Goal: Task Accomplishment & Management: Manage account settings

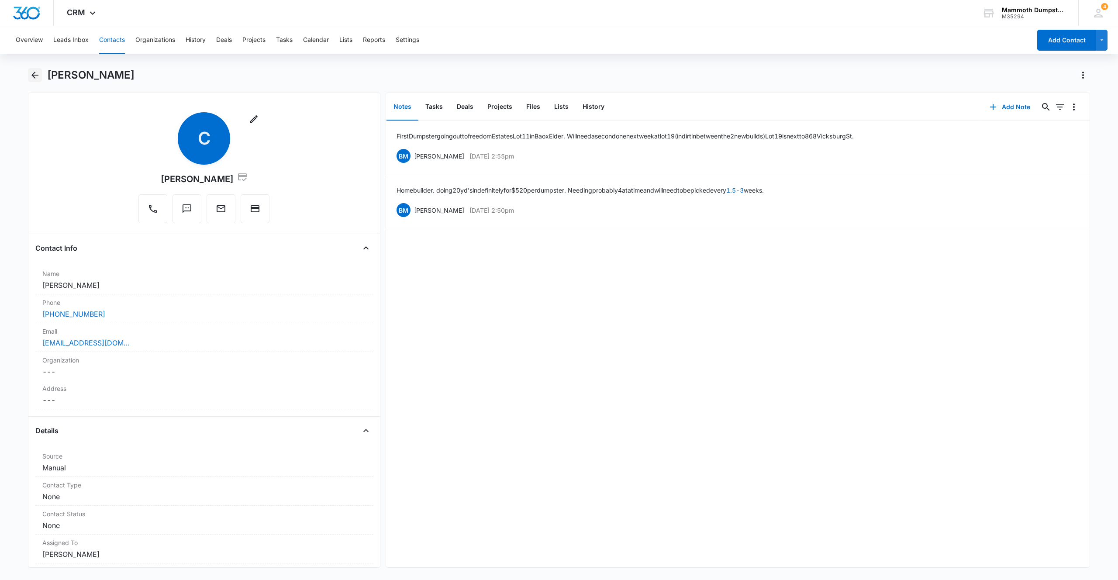
click at [39, 78] on icon "Back" at bounding box center [35, 75] width 10 height 10
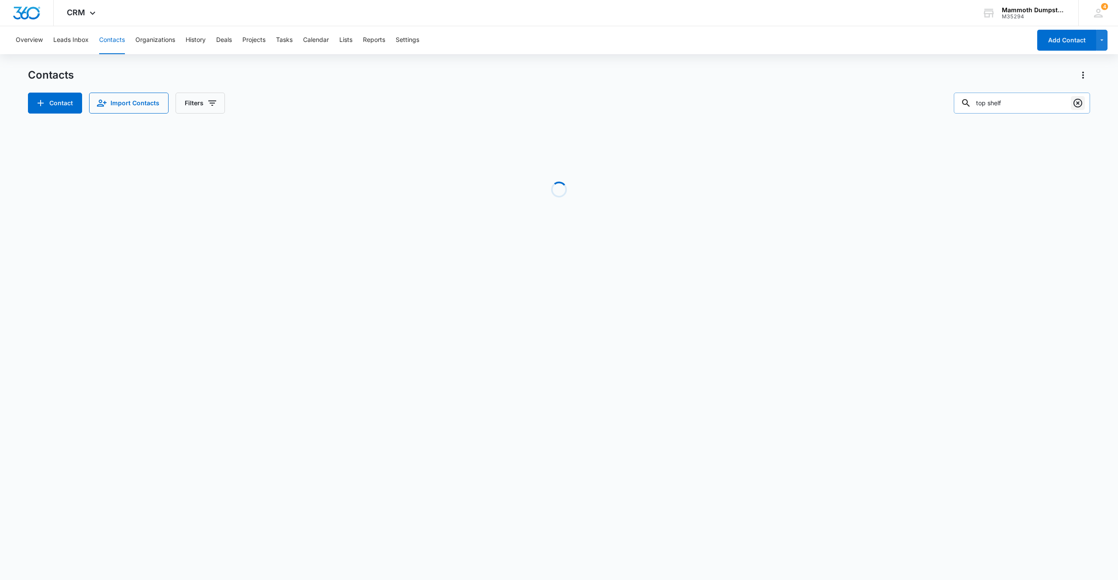
click at [1080, 106] on icon "Clear" at bounding box center [1078, 103] width 9 height 9
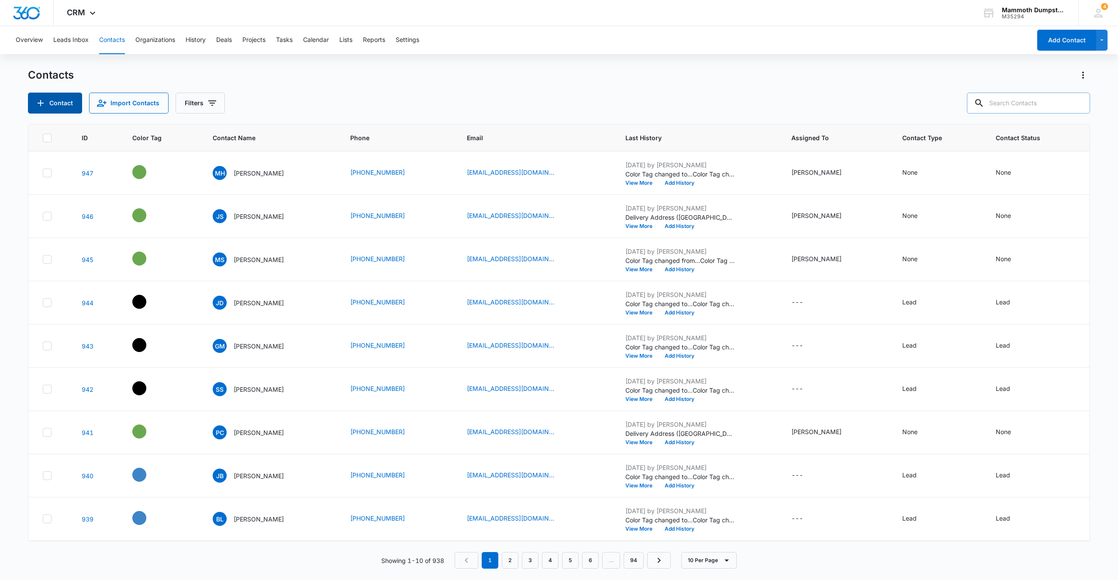
click at [55, 98] on button "Contact" at bounding box center [55, 103] width 54 height 21
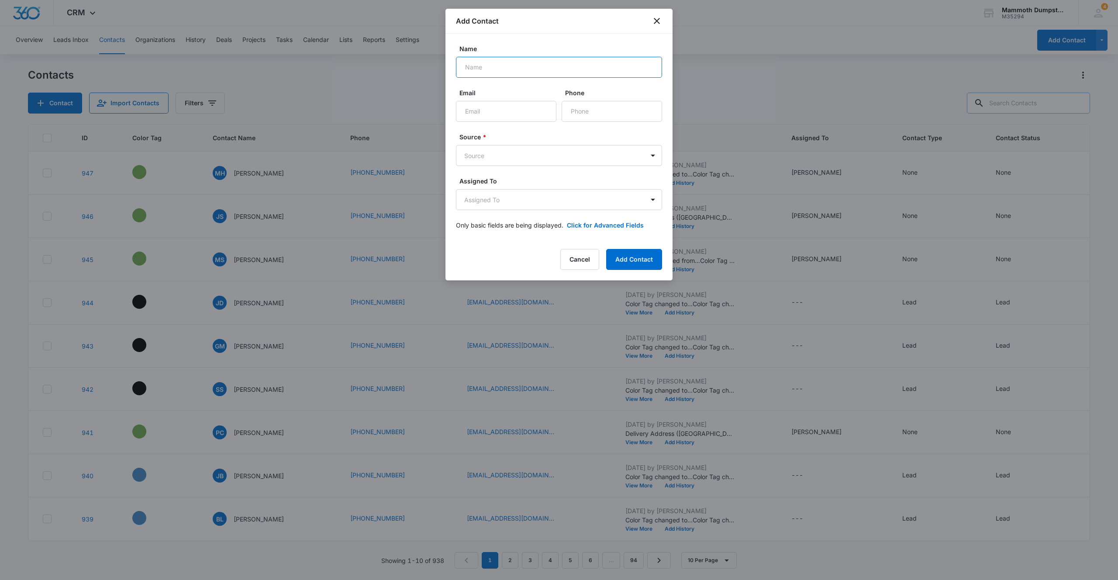
click at [540, 72] on input "Name" at bounding box center [559, 67] width 206 height 21
type input "[PERSON_NAME]"
click at [580, 109] on input "Phone" at bounding box center [612, 111] width 100 height 21
type input "[PHONE_NUMBER]"
click at [491, 144] on div "Source * Source" at bounding box center [559, 149] width 206 height 34
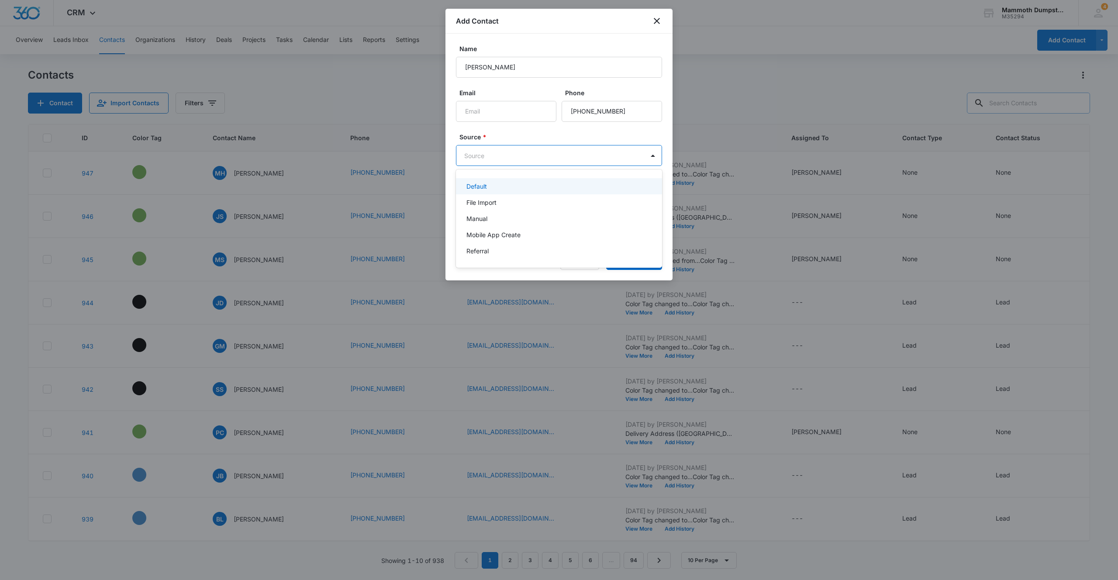
click at [491, 150] on body "CRM Apps Reputation Websites Forms CRM Email Social Shop Payments POS Content A…" at bounding box center [559, 290] width 1118 height 580
click at [490, 215] on div "Manual" at bounding box center [558, 218] width 183 height 9
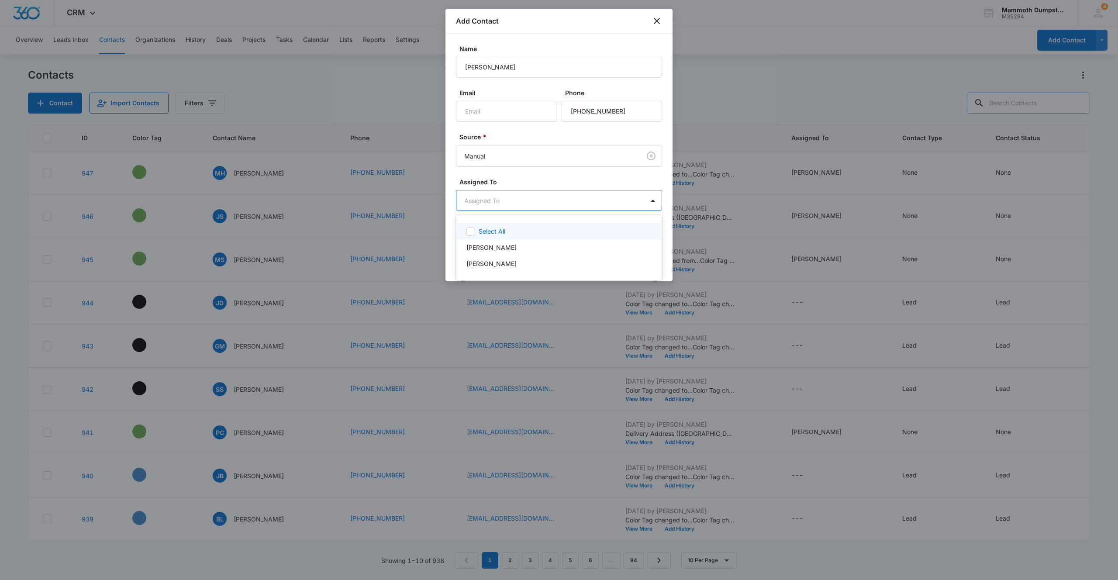
click at [505, 196] on body "CRM Apps Reputation Websites Forms CRM Email Social Shop Payments POS Content A…" at bounding box center [559, 290] width 1118 height 580
click at [500, 242] on div "[PERSON_NAME]" at bounding box center [559, 247] width 206 height 16
click at [596, 172] on div at bounding box center [559, 290] width 1118 height 580
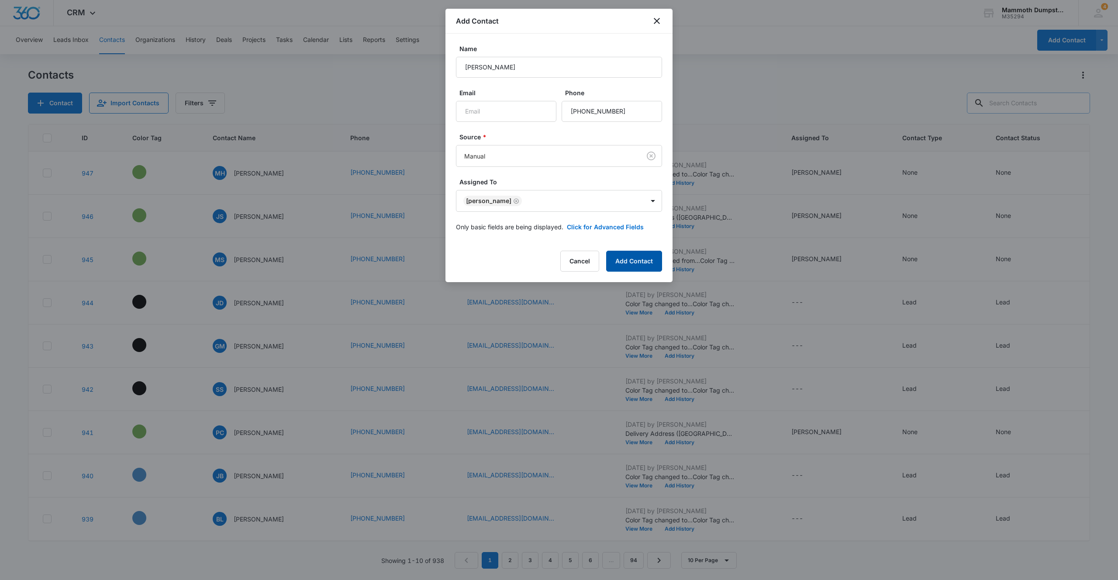
click at [650, 258] on button "Add Contact" at bounding box center [634, 261] width 56 height 21
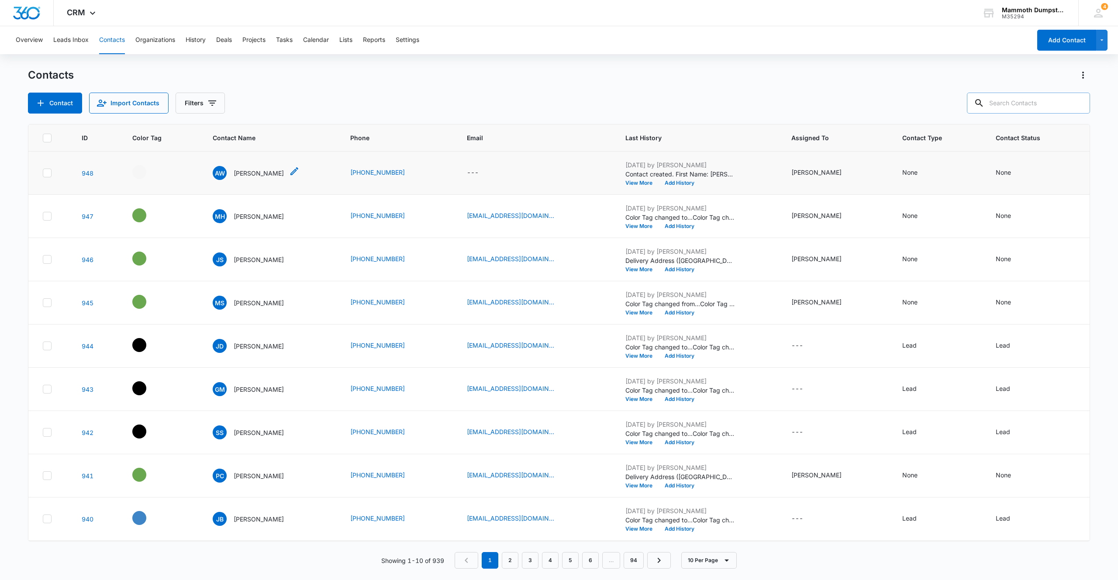
click at [260, 173] on p "[PERSON_NAME]" at bounding box center [259, 173] width 50 height 9
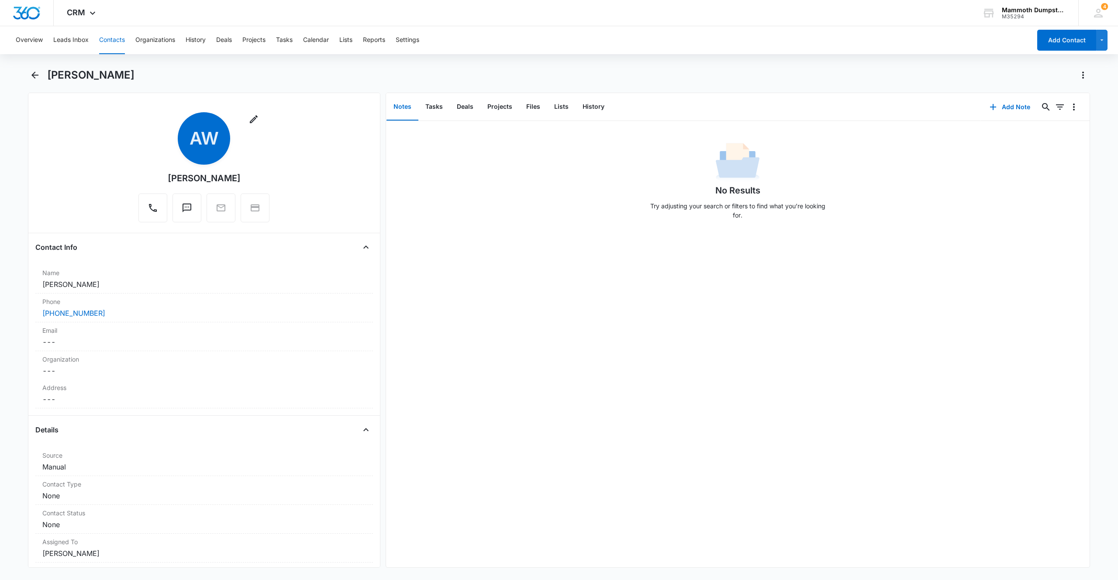
click at [382, 79] on div "[PERSON_NAME]" at bounding box center [568, 75] width 1043 height 14
click at [315, 81] on div "[PERSON_NAME]" at bounding box center [568, 75] width 1043 height 14
click at [996, 106] on button "Add Note" at bounding box center [1010, 107] width 58 height 21
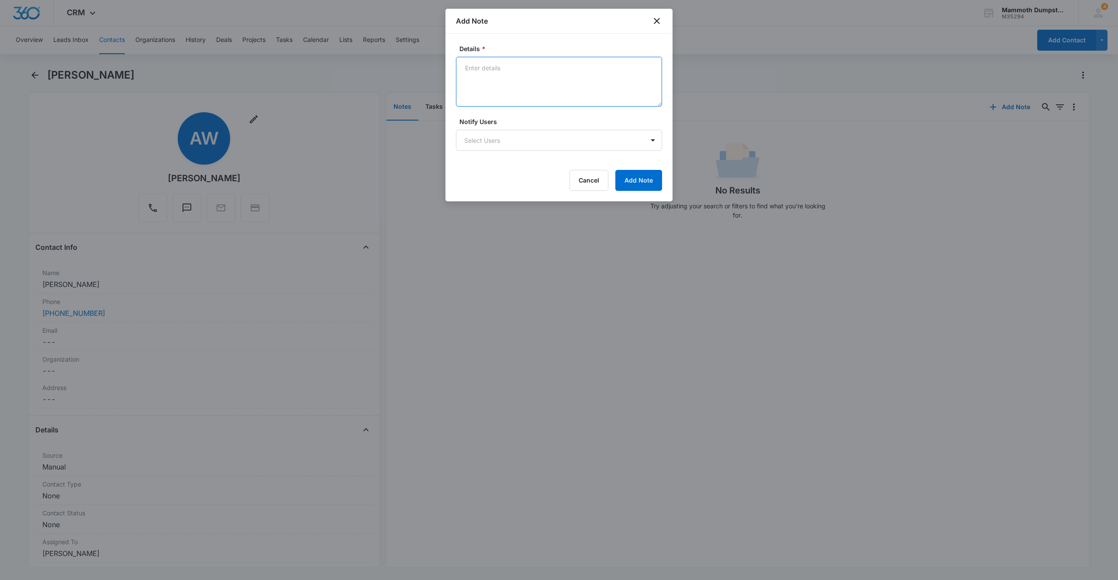
click at [515, 62] on textarea "Details *" at bounding box center [559, 82] width 206 height 50
type textarea "house junk"
click at [619, 173] on button "Add Note" at bounding box center [639, 180] width 47 height 21
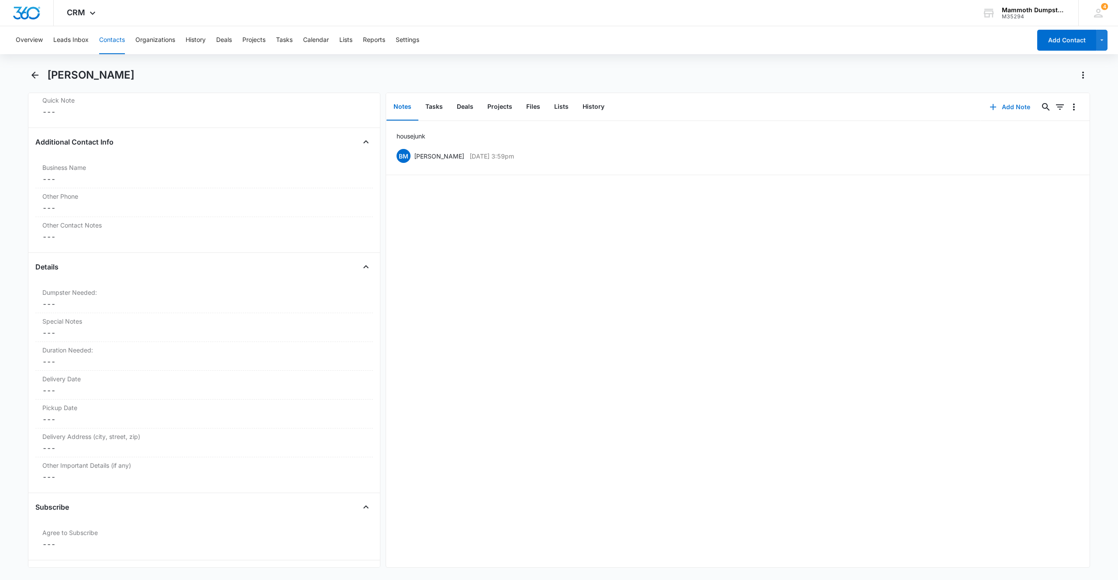
scroll to position [709, 0]
click at [81, 424] on div "Delivery Address (city, street, zip) Cancel Save Changes ---" at bounding box center [204, 410] width 338 height 29
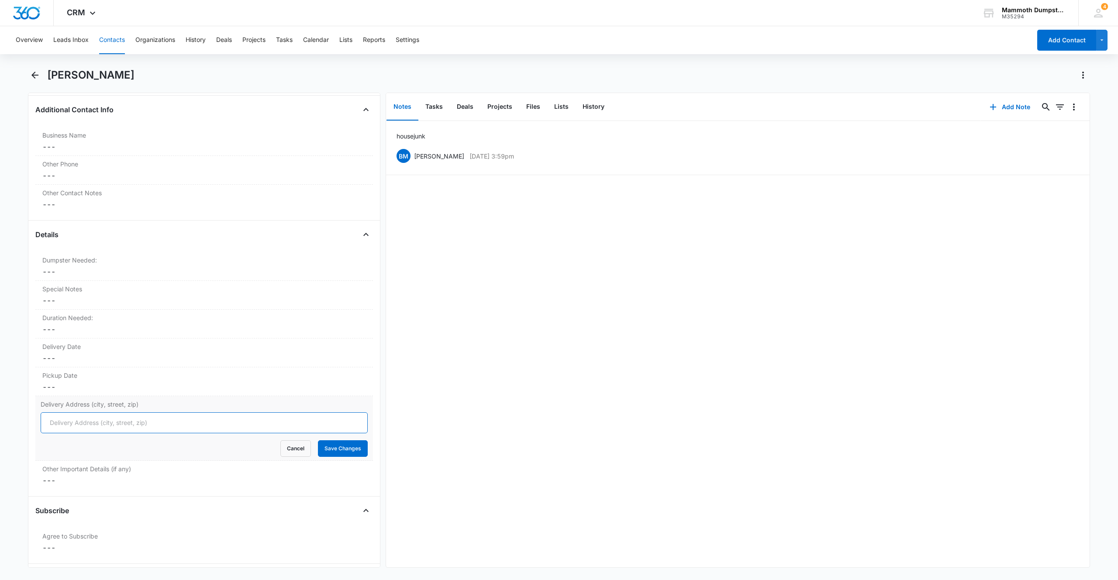
click at [79, 424] on input "Delivery Address (city, street, zip)" at bounding box center [204, 422] width 327 height 21
paste input "[STREET_ADDRESS]"
type input "[STREET_ADDRESS]"
click at [344, 448] on button "Save Changes" at bounding box center [343, 448] width 50 height 17
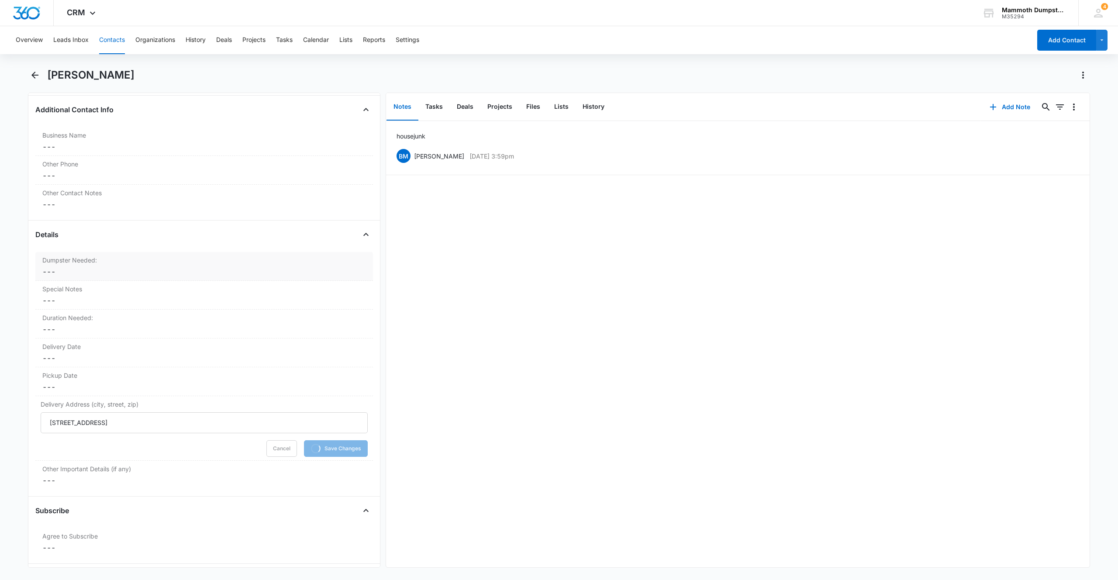
click at [80, 273] on dd "Cancel Save Changes ---" at bounding box center [204, 271] width 324 height 10
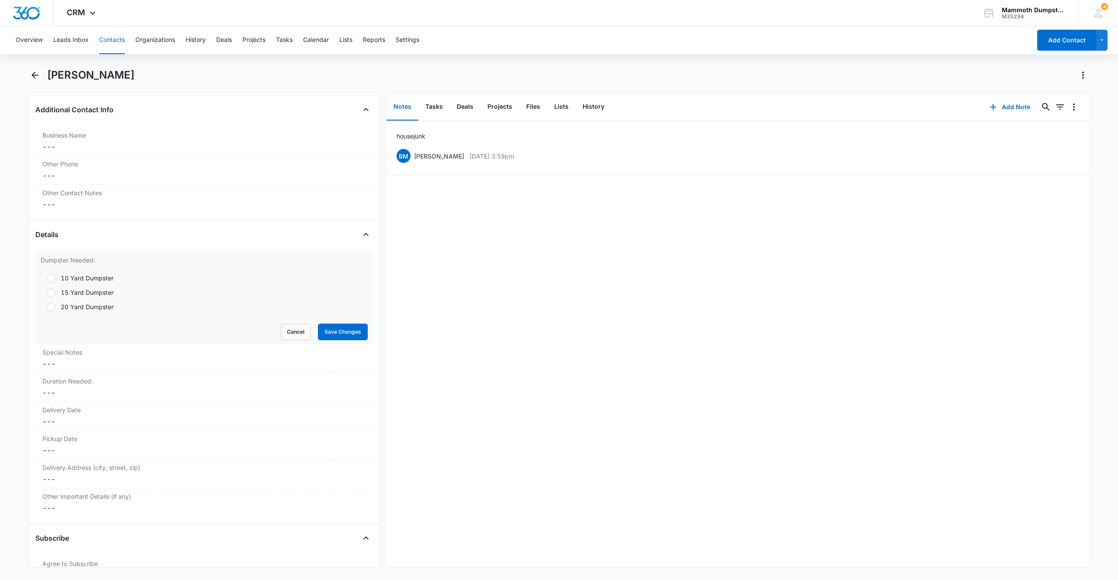
click at [50, 292] on div at bounding box center [51, 292] width 9 height 9
click at [47, 292] on input "15 Yard Dumpster" at bounding box center [44, 293] width 6 height 6
radio input "true"
click at [349, 336] on button "Save Changes" at bounding box center [343, 332] width 50 height 17
click at [52, 299] on dd "Cancel Save Changes ---" at bounding box center [204, 300] width 324 height 10
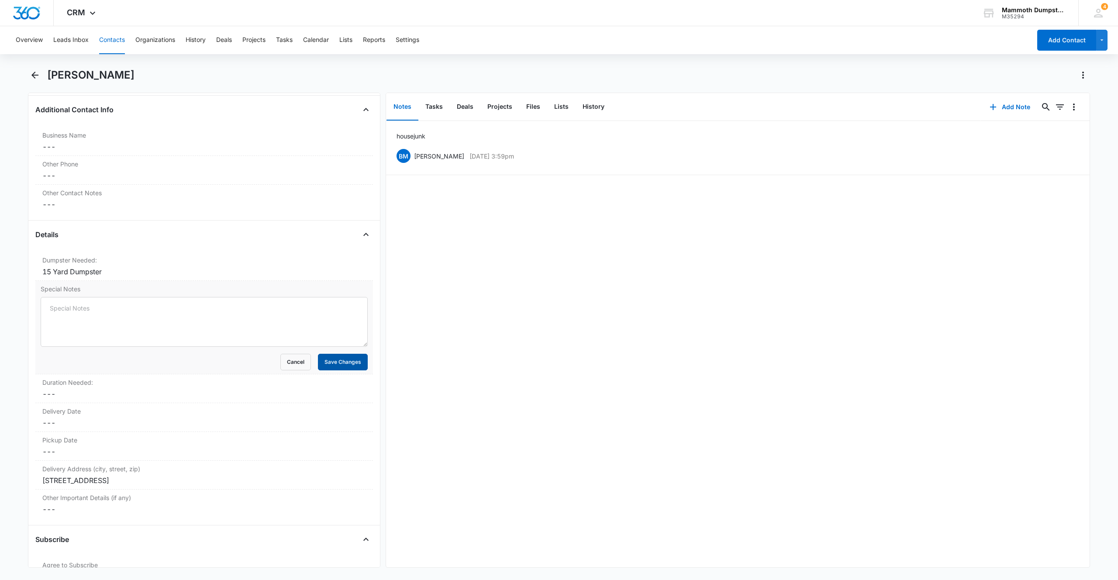
click at [342, 363] on button "Save Changes" at bounding box center [343, 362] width 50 height 17
click at [67, 326] on dd "Cancel Save Changes ---" at bounding box center [204, 329] width 324 height 10
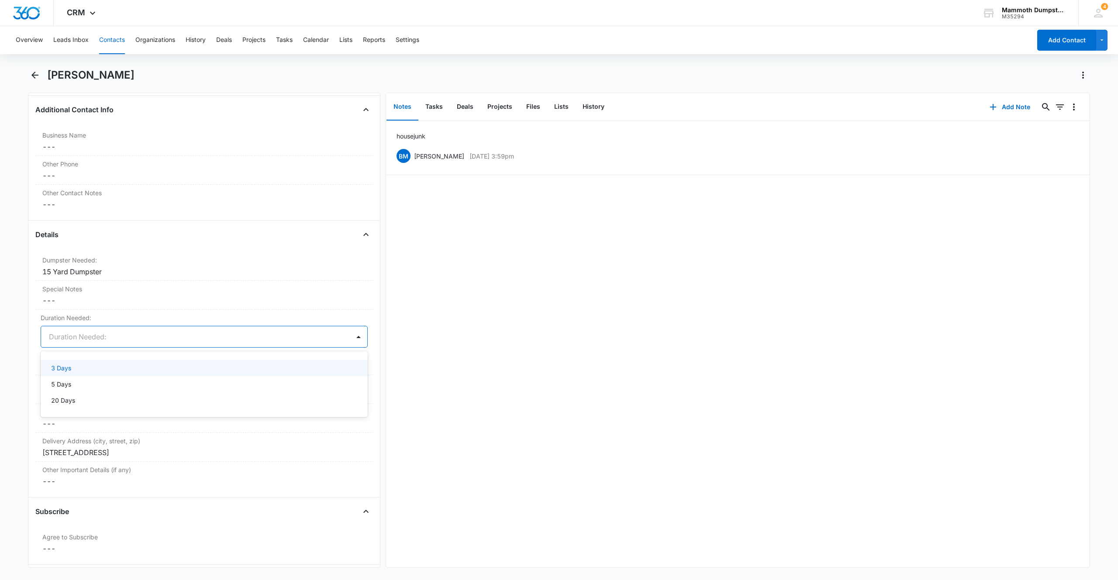
click at [57, 336] on div at bounding box center [194, 337] width 290 height 12
drag, startPoint x: 70, startPoint y: 369, endPoint x: 163, endPoint y: 392, distance: 95.5
click at [71, 369] on p "3 Days" at bounding box center [61, 367] width 20 height 9
click at [325, 367] on button "Save Changes" at bounding box center [343, 363] width 50 height 17
click at [60, 355] on dd "Cancel Save Changes ---" at bounding box center [204, 358] width 324 height 10
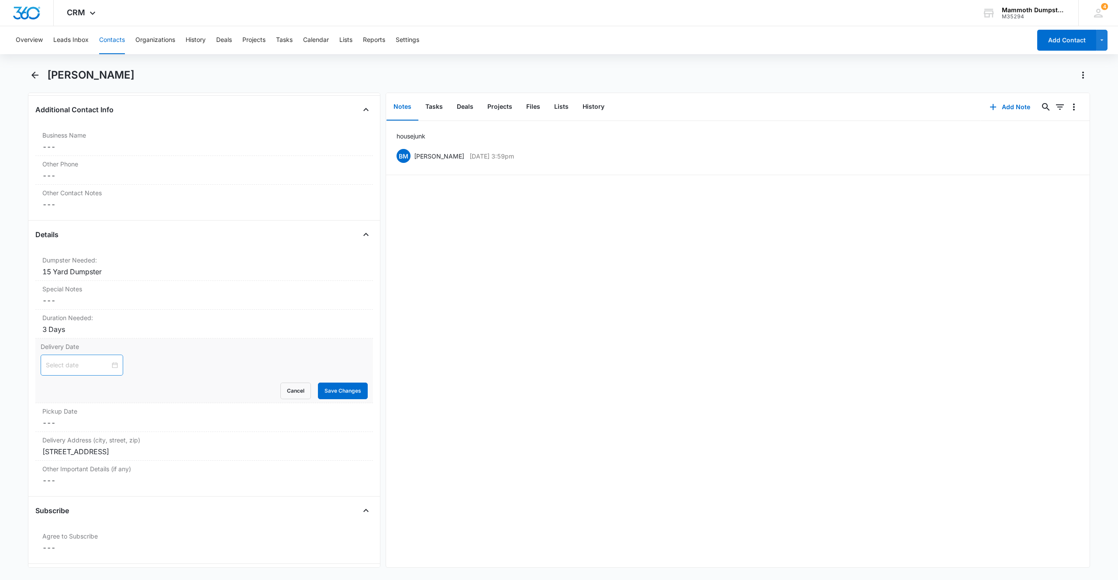
click at [58, 364] on input at bounding box center [78, 365] width 64 height 10
type input "[DATE]"
click at [69, 431] on div "8" at bounding box center [69, 432] width 10 height 10
click at [349, 391] on button "Save Changes" at bounding box center [343, 391] width 50 height 17
click at [57, 390] on dd "Cancel Save Changes ---" at bounding box center [204, 387] width 324 height 10
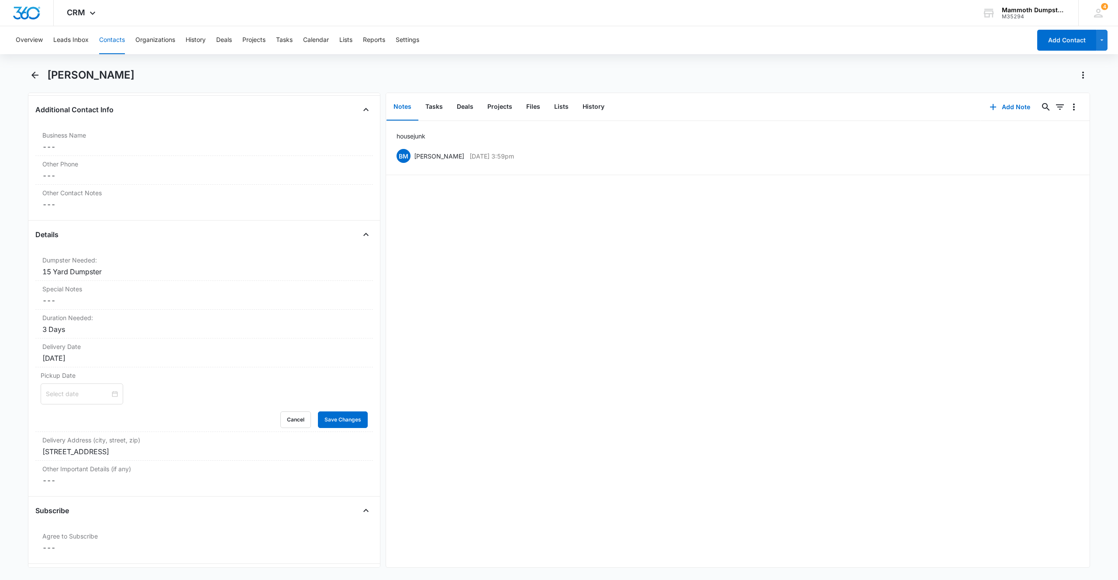
click at [60, 394] on input at bounding box center [78, 394] width 64 height 10
type input "[DATE]"
click at [115, 462] on div "11" at bounding box center [116, 461] width 10 height 10
click at [342, 418] on button "Save Changes" at bounding box center [343, 420] width 50 height 17
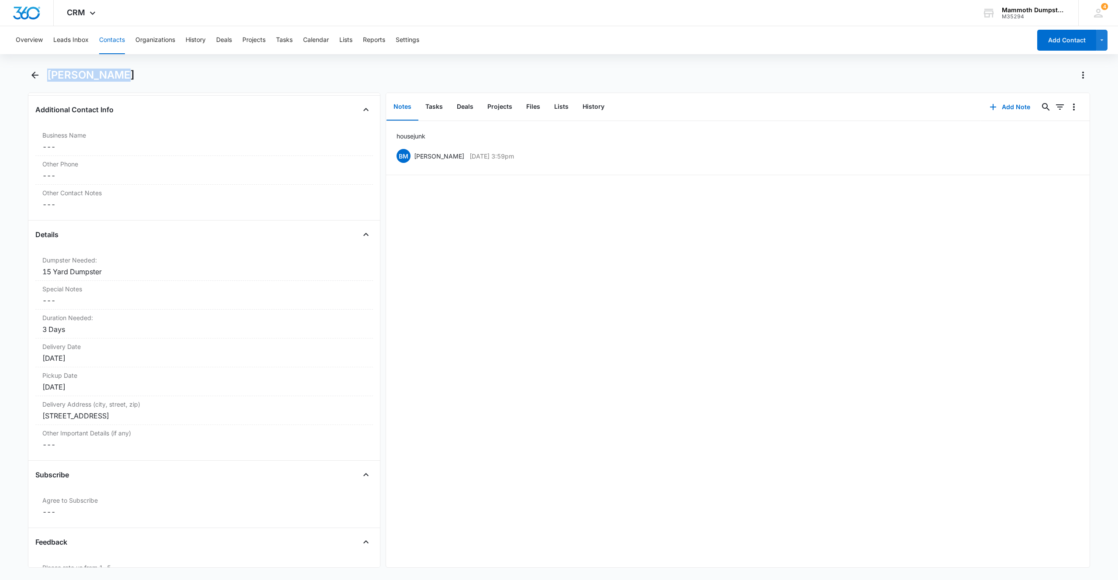
drag, startPoint x: 129, startPoint y: 73, endPoint x: 56, endPoint y: 66, distance: 72.9
click at [56, 66] on div "Overview Leads Inbox Contacts Organizations History Deals Projects Tasks Calend…" at bounding box center [559, 302] width 1118 height 552
copy h1 "[PERSON_NAME]"
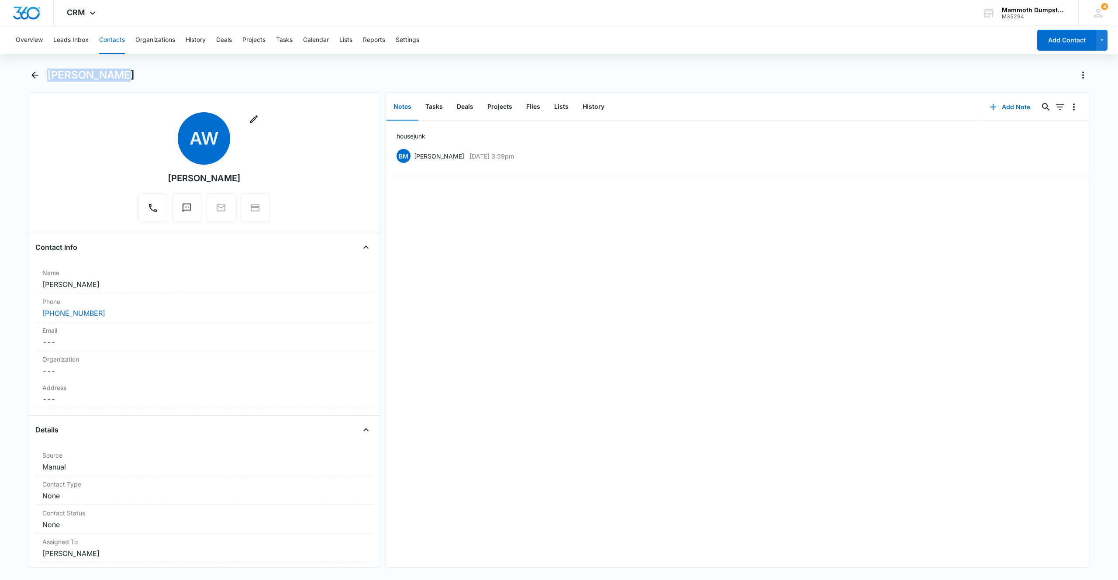
scroll to position [3, 0]
click at [76, 337] on dd "Cancel Save Changes ---" at bounding box center [204, 339] width 324 height 10
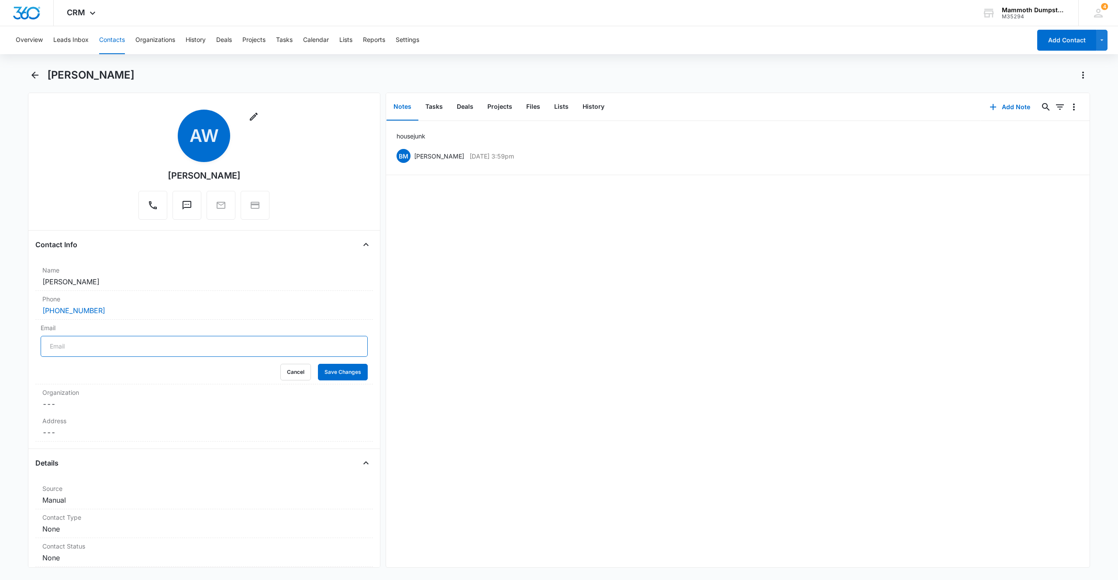
click at [80, 345] on input "Email" at bounding box center [204, 346] width 327 height 21
drag, startPoint x: 232, startPoint y: 342, endPoint x: 0, endPoint y: 306, distance: 234.7
click at [0, 305] on main "[PERSON_NAME] Remove AW [PERSON_NAME] Contact Info Name Cancel Save Changes [PE…" at bounding box center [559, 323] width 1118 height 510
type input "[EMAIL_ADDRESS][DOMAIN_NAME]"
drag, startPoint x: 334, startPoint y: 373, endPoint x: 270, endPoint y: 189, distance: 194.3
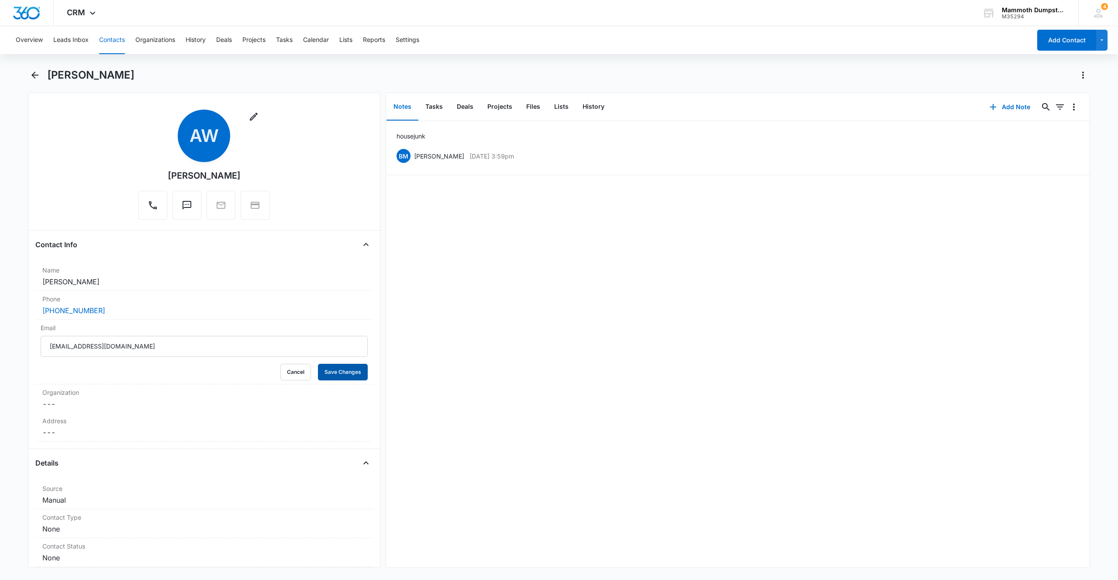
click at [334, 373] on button "Save Changes" at bounding box center [343, 372] width 50 height 17
drag, startPoint x: 123, startPoint y: 78, endPoint x: 50, endPoint y: 73, distance: 73.1
click at [50, 73] on div "[PERSON_NAME]" at bounding box center [559, 80] width 1062 height 24
copy h1 "[PERSON_NAME]"
click at [107, 315] on div "[PHONE_NUMBER]" at bounding box center [204, 310] width 324 height 10
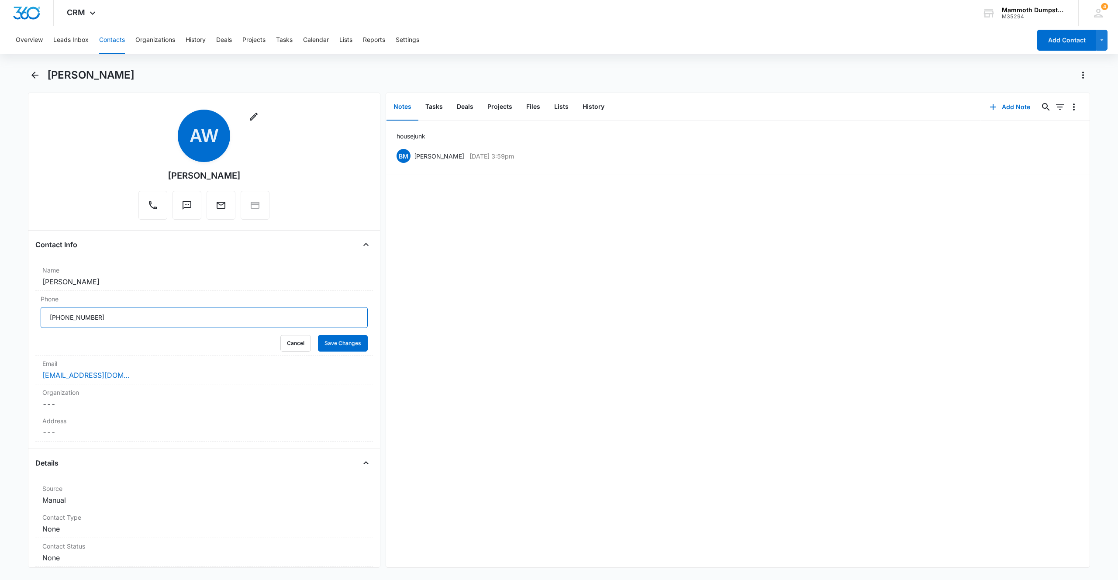
drag, startPoint x: 130, startPoint y: 318, endPoint x: 0, endPoint y: 309, distance: 130.0
click at [13, 308] on main "[PERSON_NAME] Remove AW [PERSON_NAME] Contact Info Name Cancel Save Changes [PE…" at bounding box center [559, 323] width 1118 height 510
click at [345, 350] on button "Save Changes" at bounding box center [343, 343] width 50 height 17
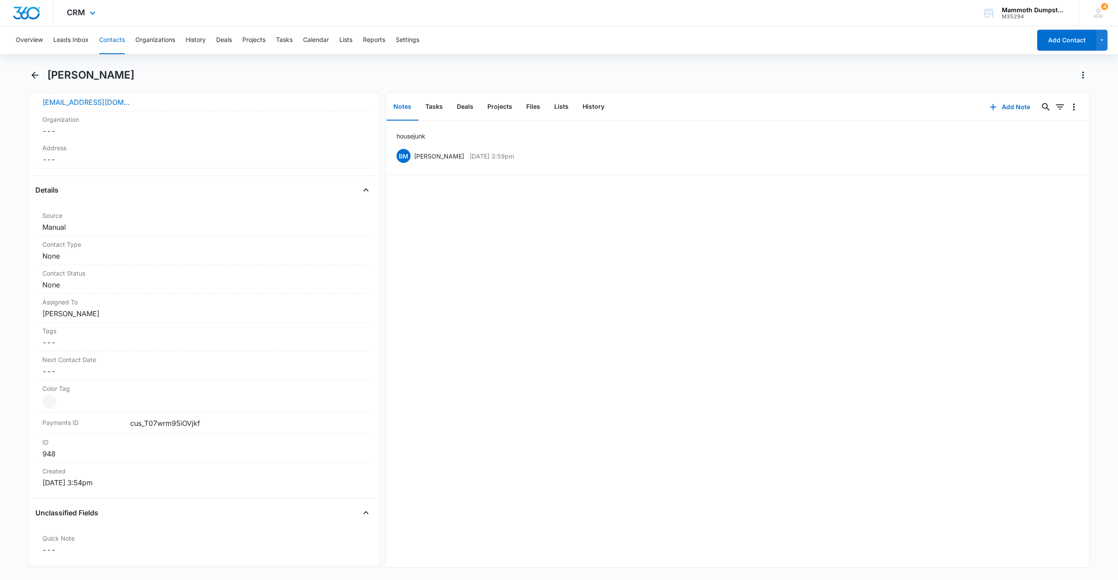
scroll to position [387, 0]
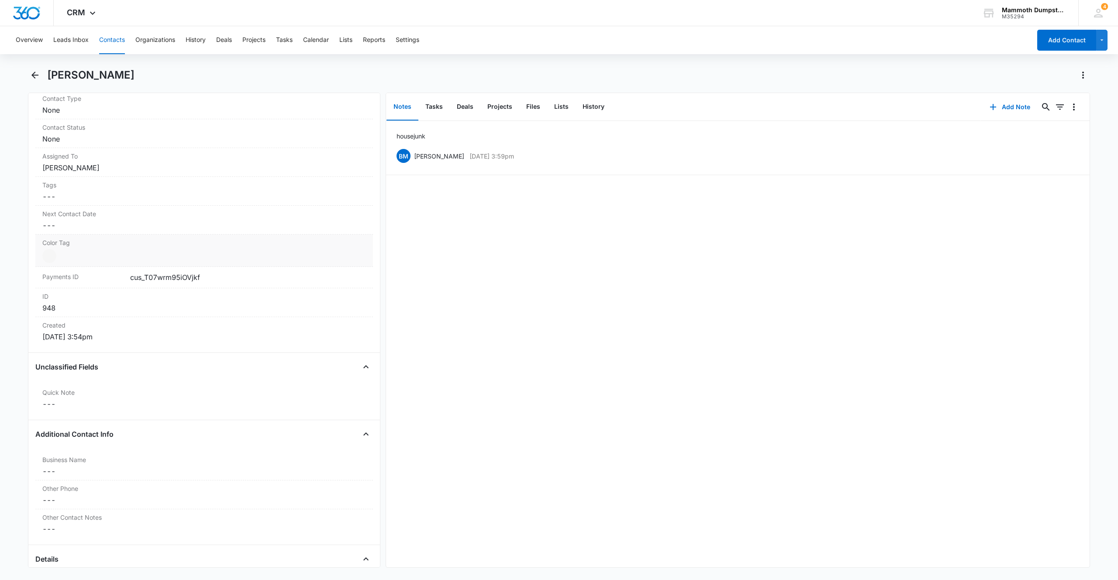
click at [51, 256] on div at bounding box center [49, 256] width 14 height 14
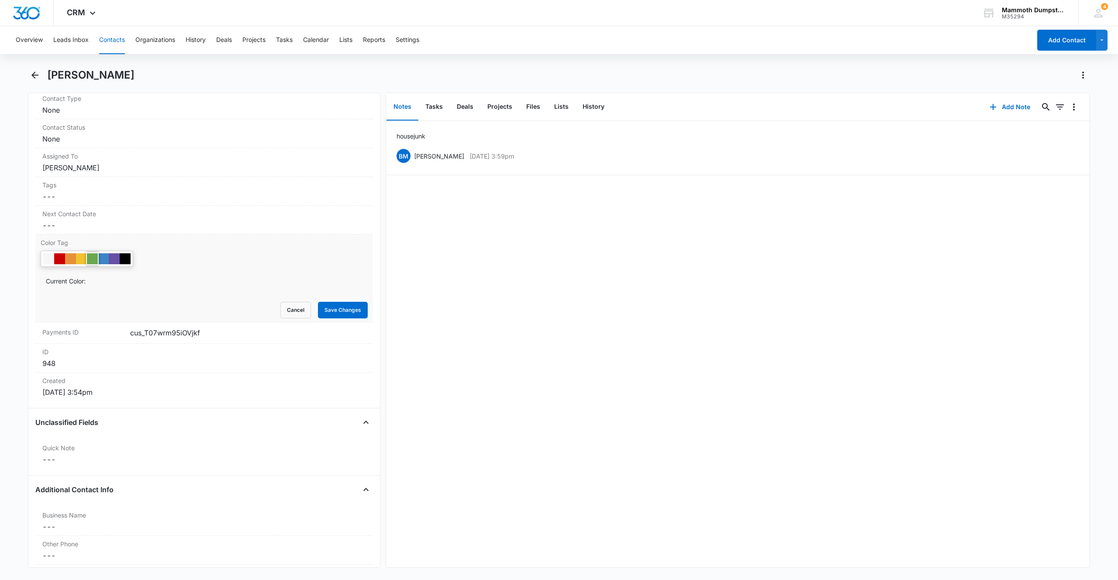
click at [91, 255] on div at bounding box center [92, 258] width 11 height 11
click at [349, 312] on button "Save Changes" at bounding box center [343, 310] width 50 height 17
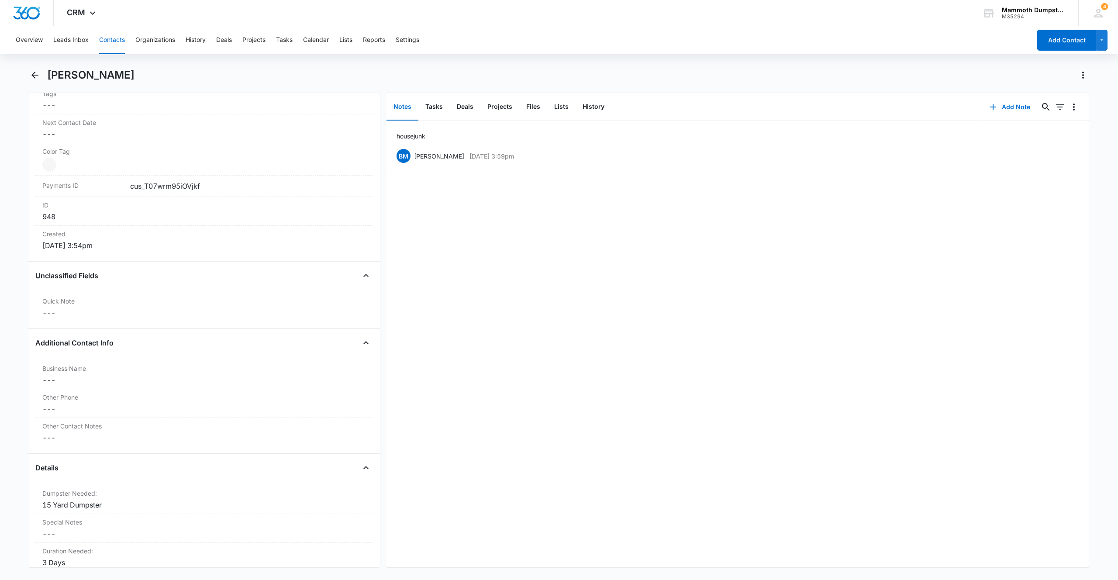
scroll to position [0, 0]
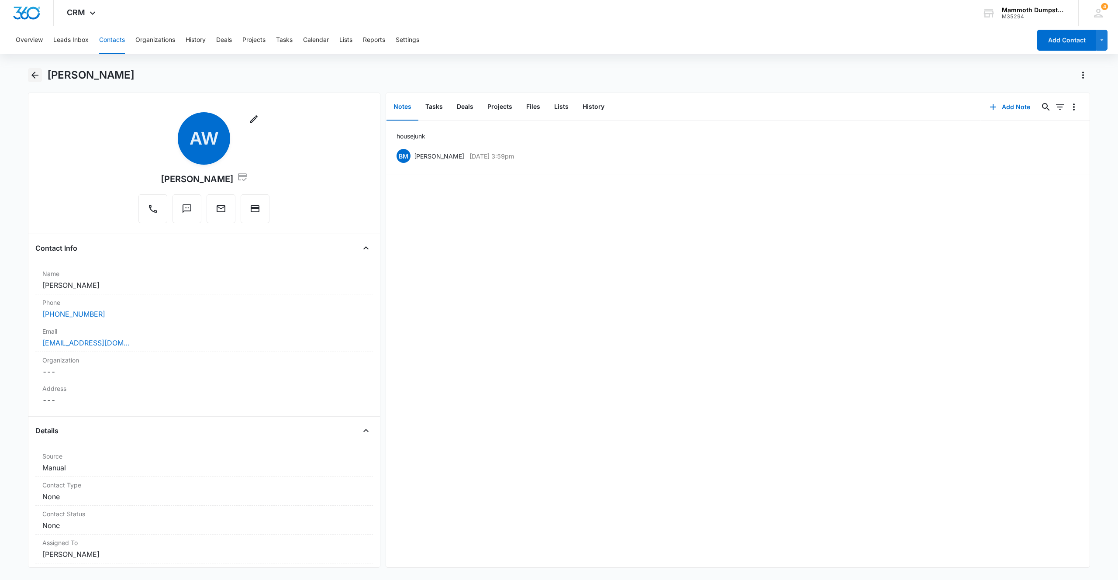
click at [38, 74] on icon "Back" at bounding box center [35, 75] width 10 height 10
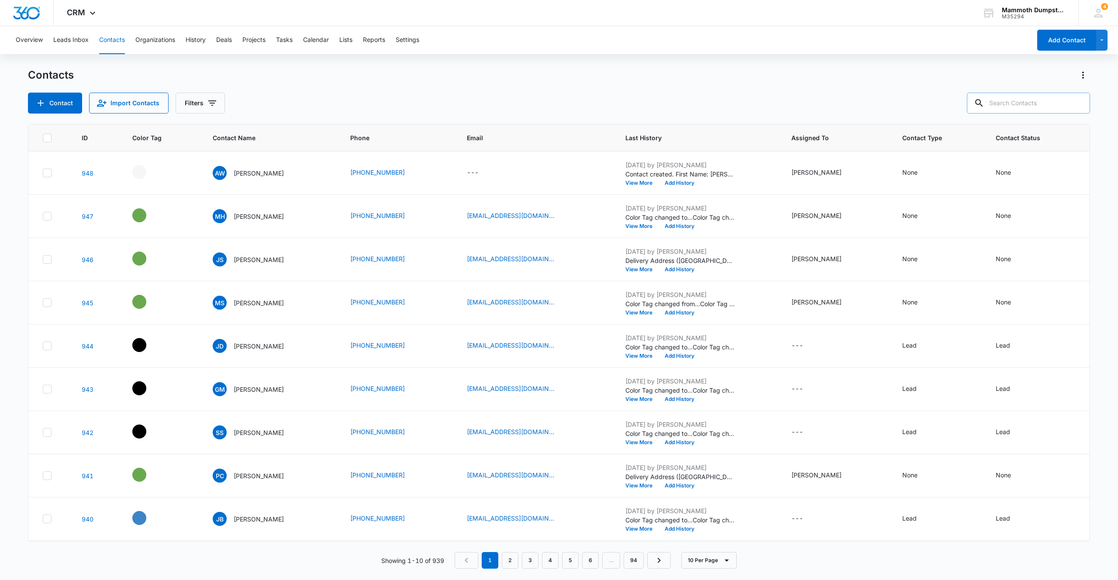
click at [1018, 102] on input "text" at bounding box center [1028, 103] width 123 height 21
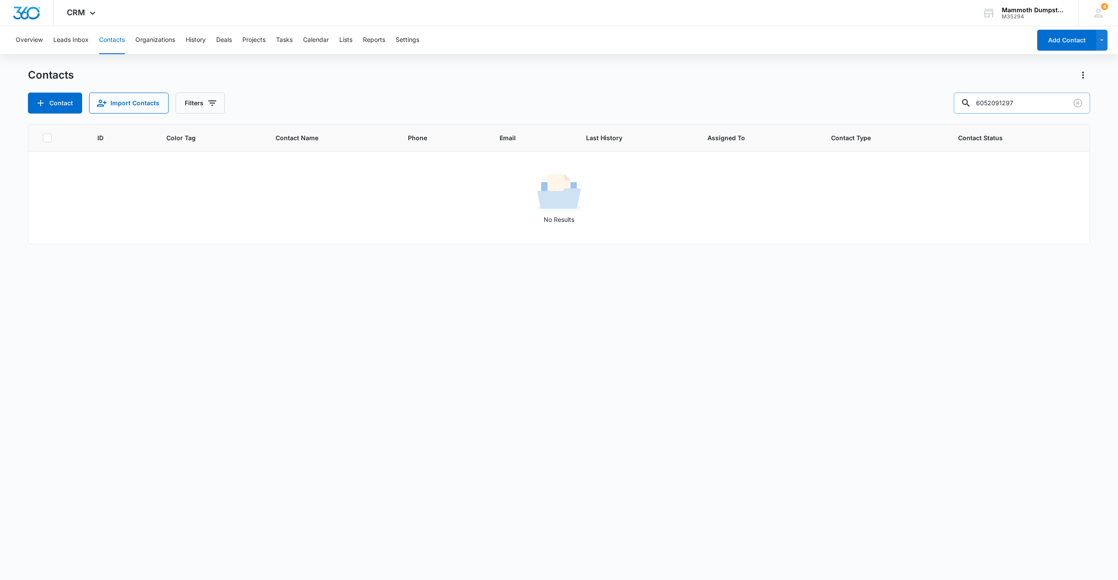
click at [1009, 104] on input "6052091297" at bounding box center [1022, 103] width 136 height 21
type input "[PHONE_NUMBER]"
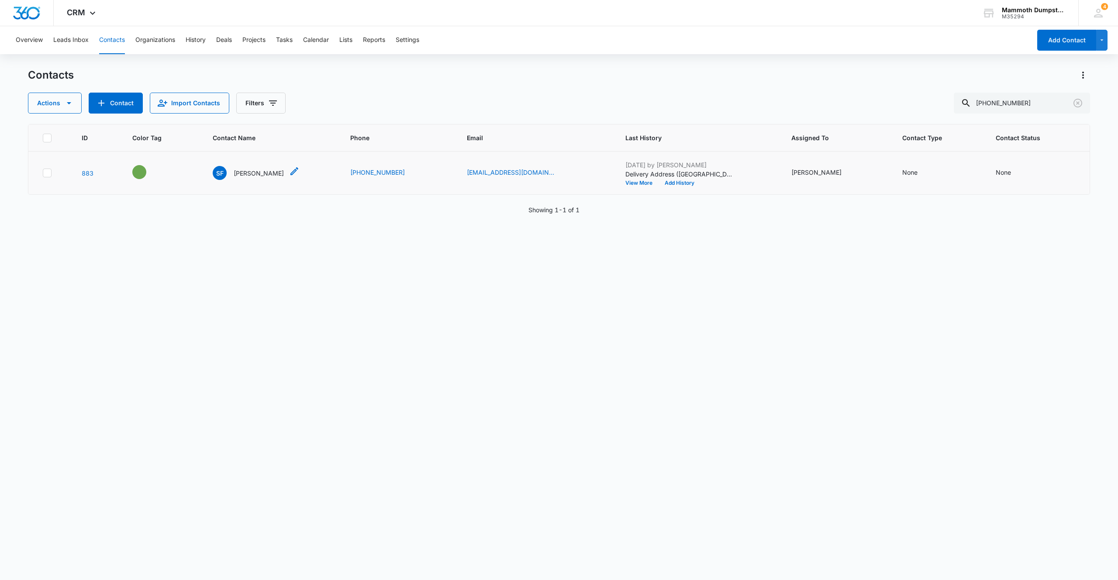
click at [268, 173] on p "[PERSON_NAME]" at bounding box center [259, 173] width 50 height 9
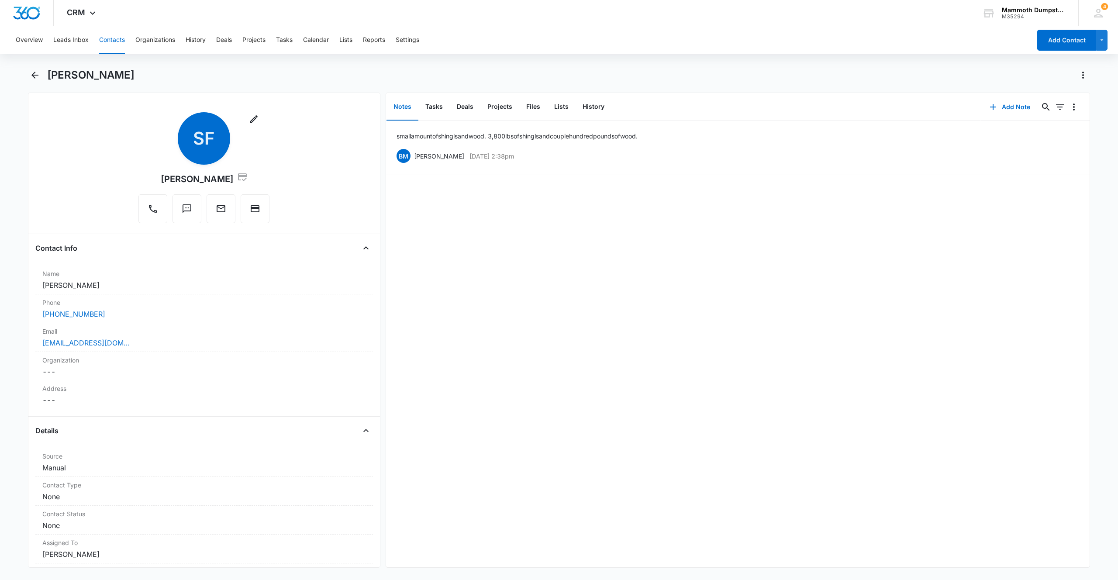
click at [172, 75] on div "[PERSON_NAME]" at bounding box center [568, 75] width 1043 height 14
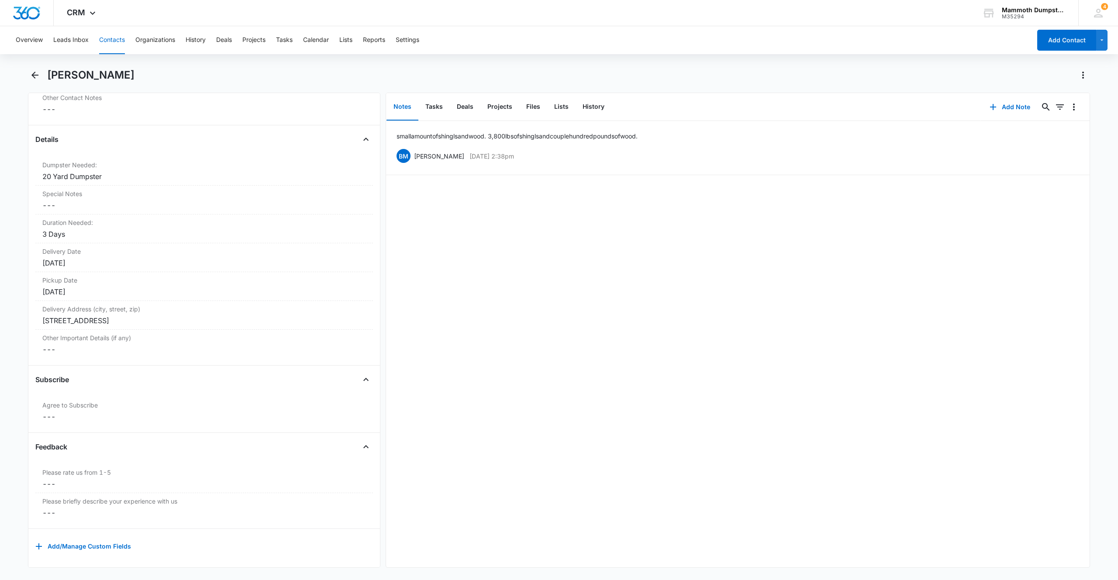
scroll to position [813, 0]
drag, startPoint x: 184, startPoint y: 312, endPoint x: 18, endPoint y: 315, distance: 165.6
click at [18, 315] on main "[PERSON_NAME] Remove SF [PERSON_NAME] Contact Info Name Cancel Save Changes [PE…" at bounding box center [559, 323] width 1118 height 510
copy div "[STREET_ADDRESS]"
click at [184, 315] on div "[STREET_ADDRESS]" at bounding box center [204, 320] width 324 height 10
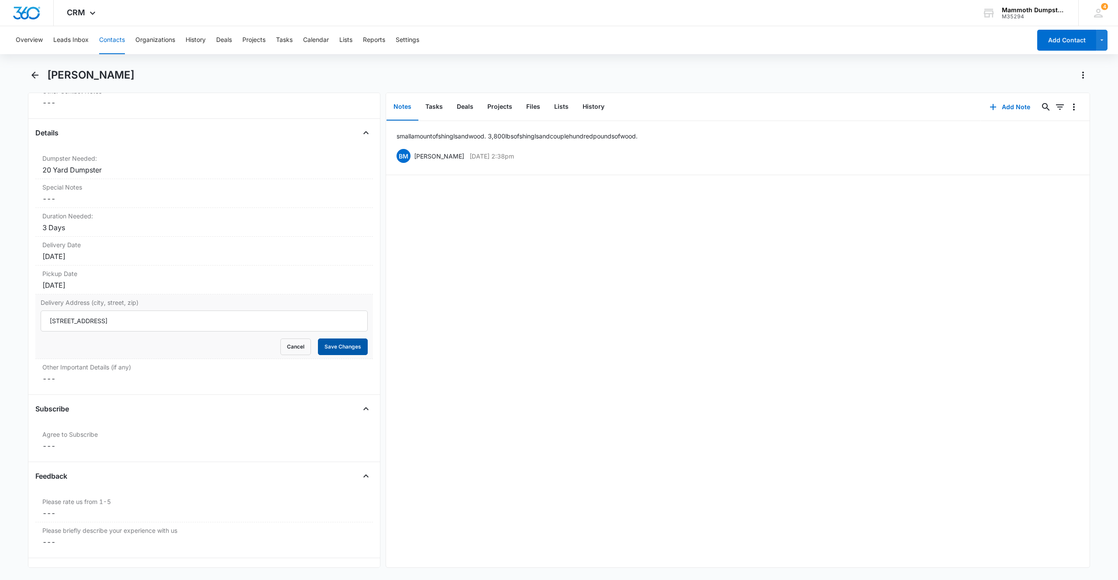
click at [329, 343] on button "Save Changes" at bounding box center [343, 347] width 50 height 17
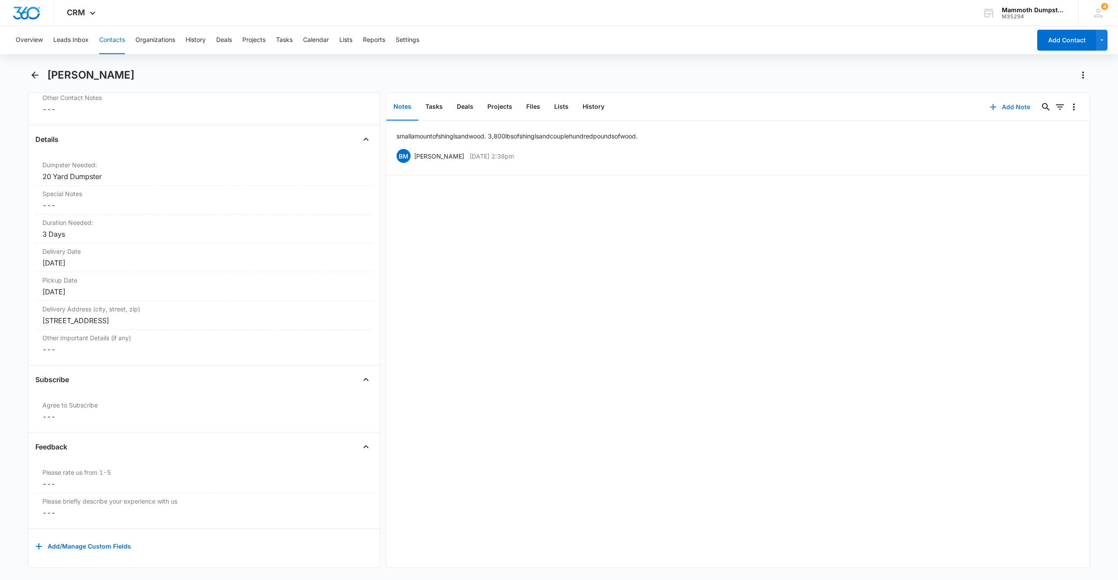
click at [990, 104] on icon "button" at bounding box center [993, 107] width 6 height 6
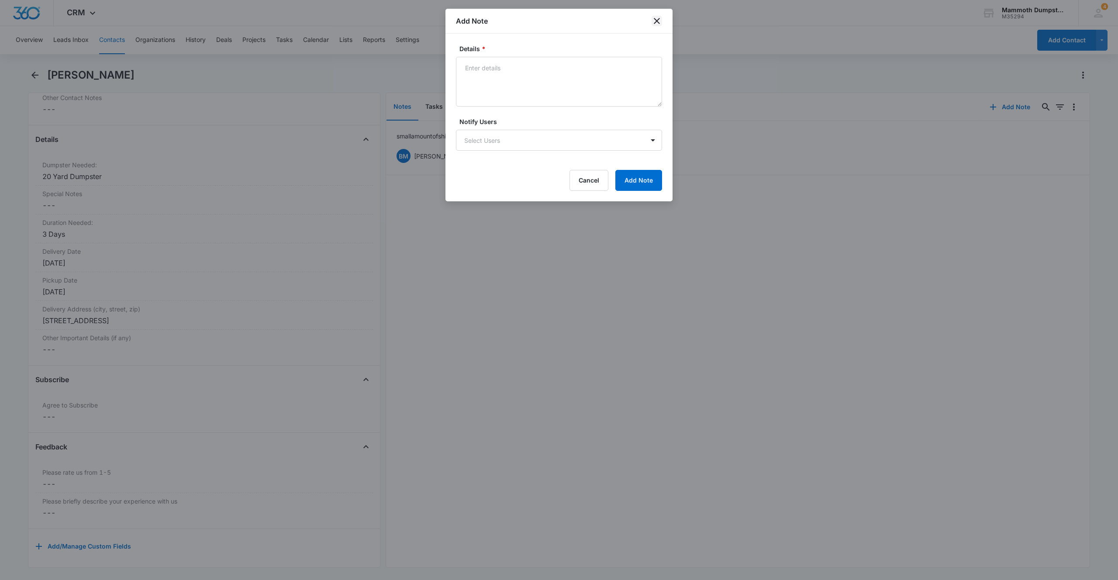
click at [657, 22] on icon "close" at bounding box center [657, 21] width 6 height 6
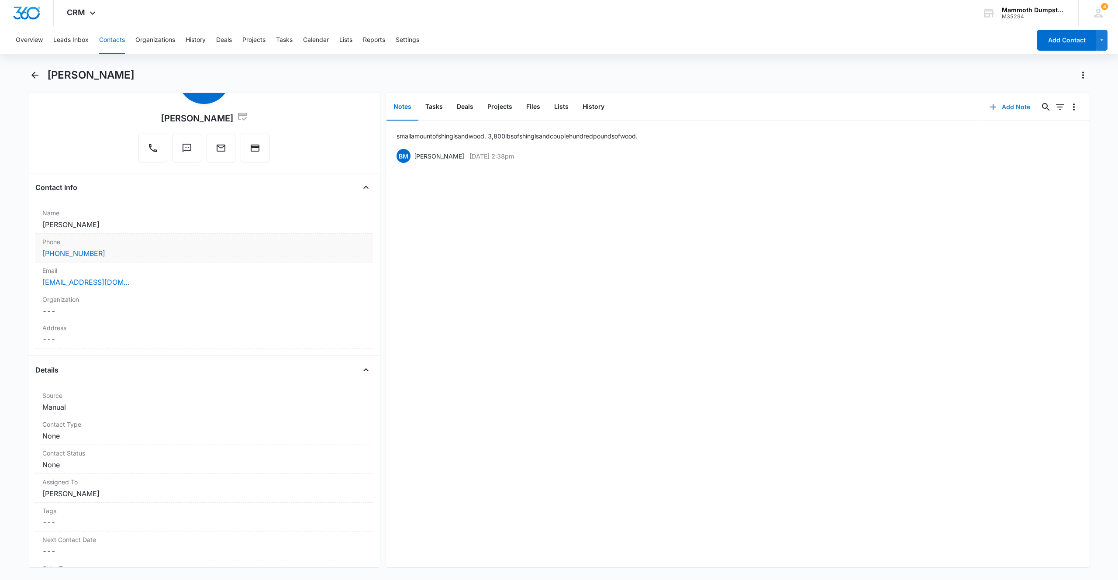
scroll to position [0, 0]
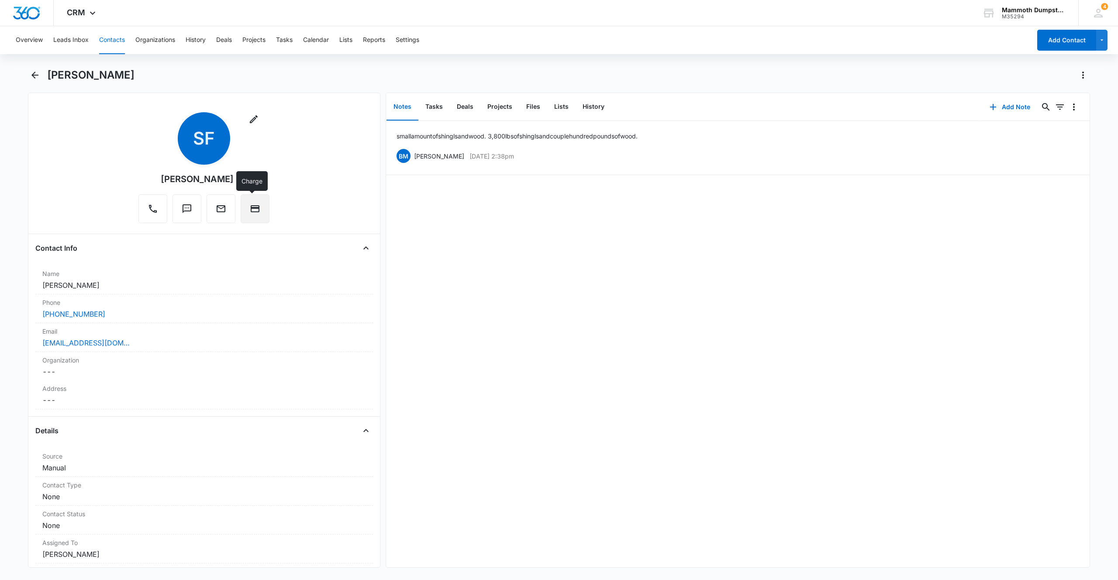
click at [253, 208] on icon "Charge" at bounding box center [255, 208] width 9 height 7
drag, startPoint x: 121, startPoint y: 74, endPoint x: 47, endPoint y: 76, distance: 73.4
click at [47, 76] on div "[PERSON_NAME]" at bounding box center [568, 75] width 1043 height 14
copy h1 "[PERSON_NAME]"
click at [110, 312] on div "[PHONE_NUMBER]" at bounding box center [204, 314] width 324 height 10
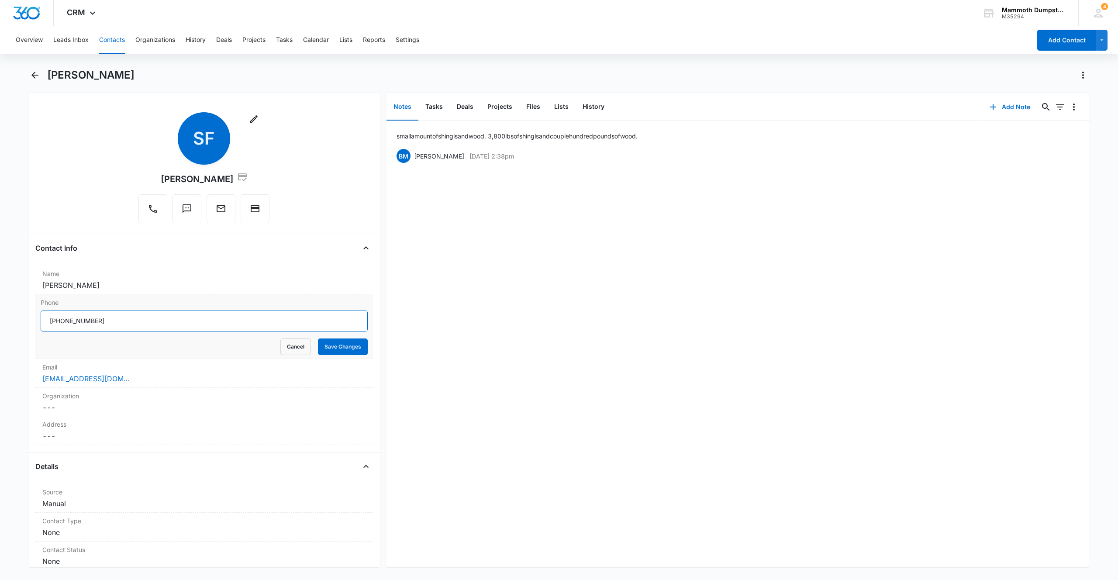
drag, startPoint x: 122, startPoint y: 317, endPoint x: 0, endPoint y: 317, distance: 122.3
click at [0, 318] on main "[PERSON_NAME] Remove SF [PERSON_NAME] Contact Info Name Cancel Save Changes [PE…" at bounding box center [559, 323] width 1118 height 510
